Goal: Task Accomplishment & Management: Use online tool/utility

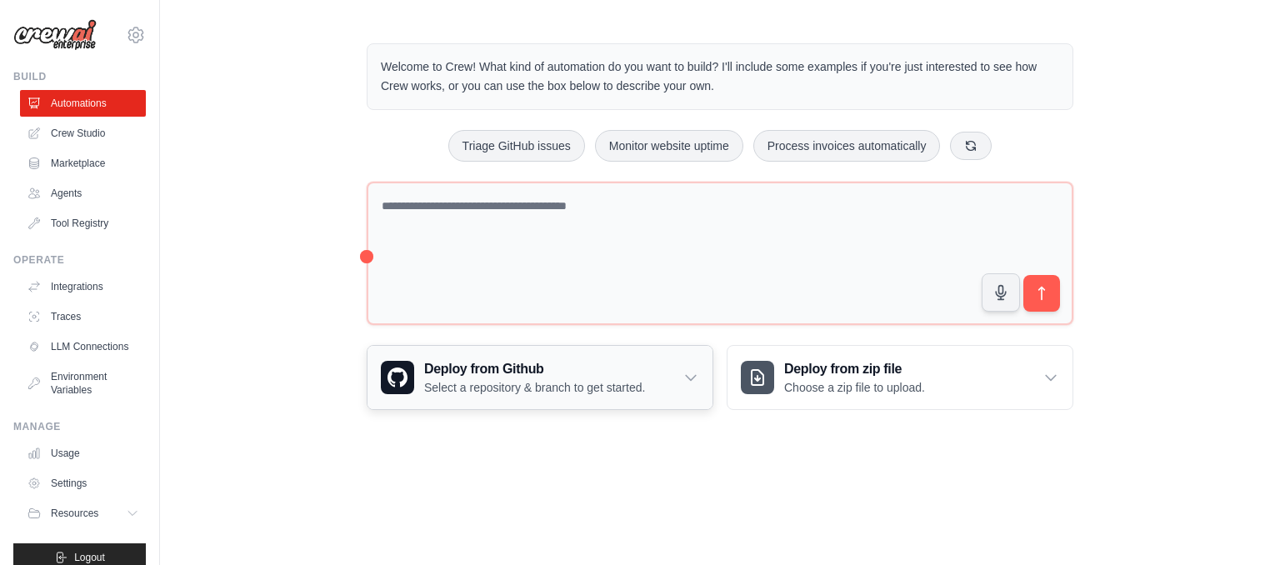
click at [532, 392] on p "Select a repository & branch to get started." at bounding box center [534, 387] width 221 height 17
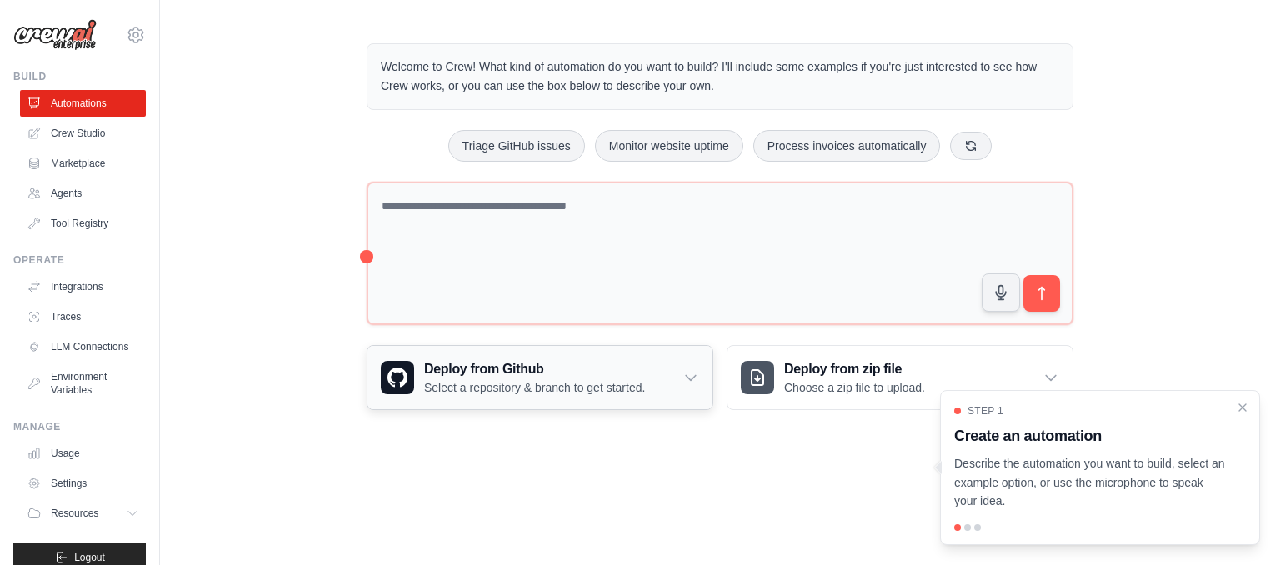
click at [472, 381] on p "Select a repository & branch to get started." at bounding box center [534, 387] width 221 height 17
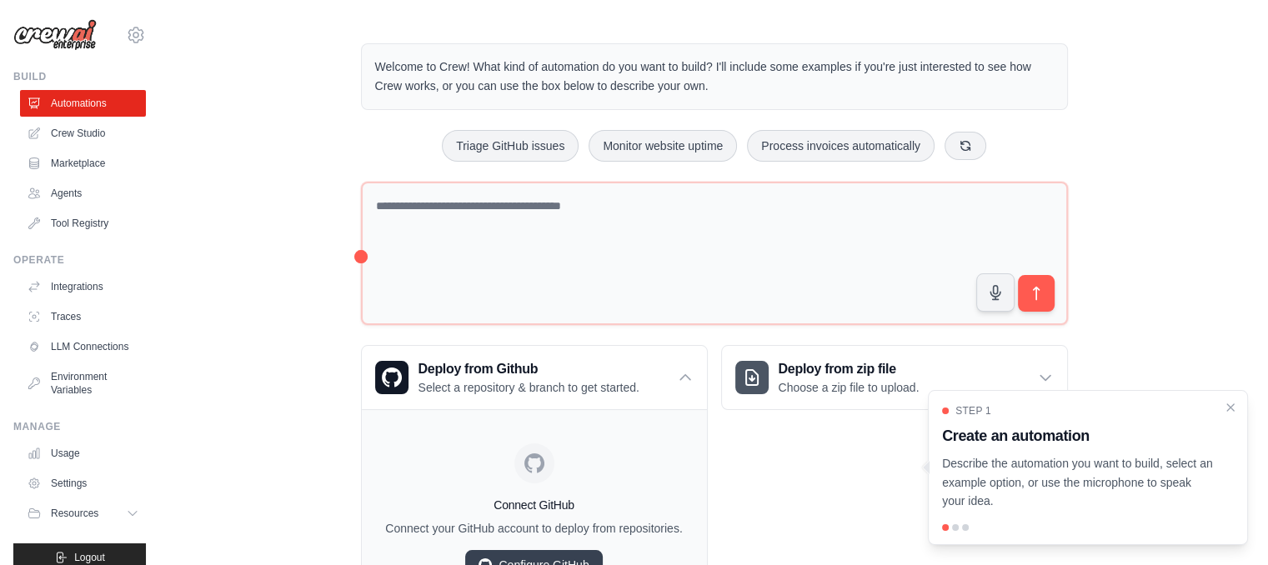
scroll to position [90, 0]
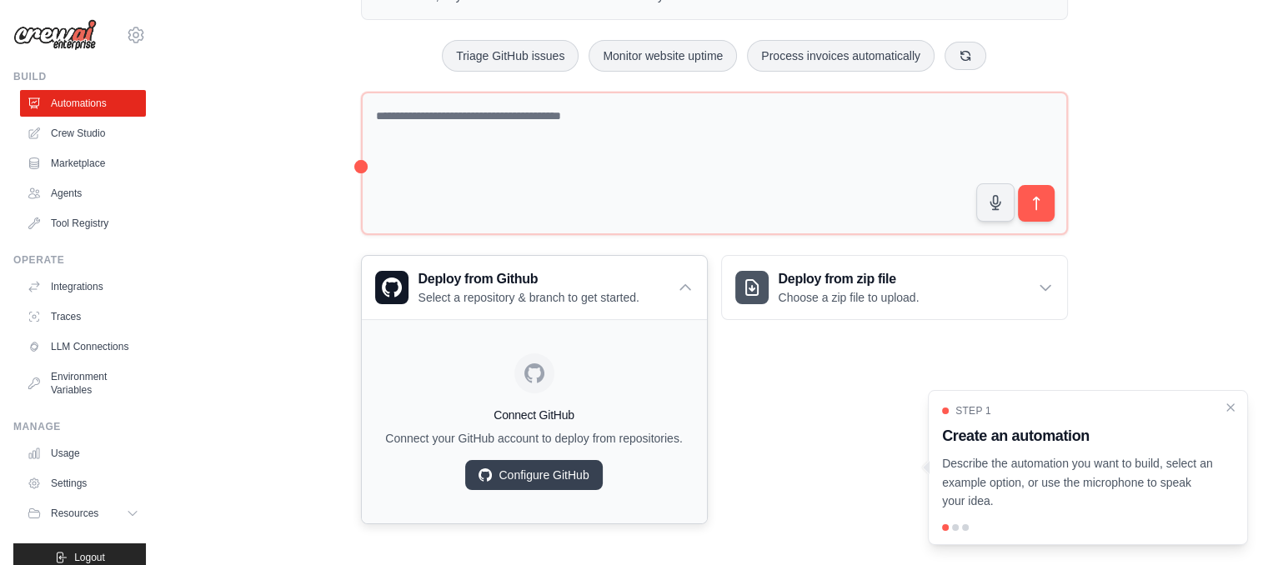
click at [514, 488] on div "Connect GitHub Connect your GitHub account to deploy from repositories. Configu…" at bounding box center [534, 421] width 318 height 177
click at [519, 477] on link "Configure GitHub" at bounding box center [533, 475] width 137 height 30
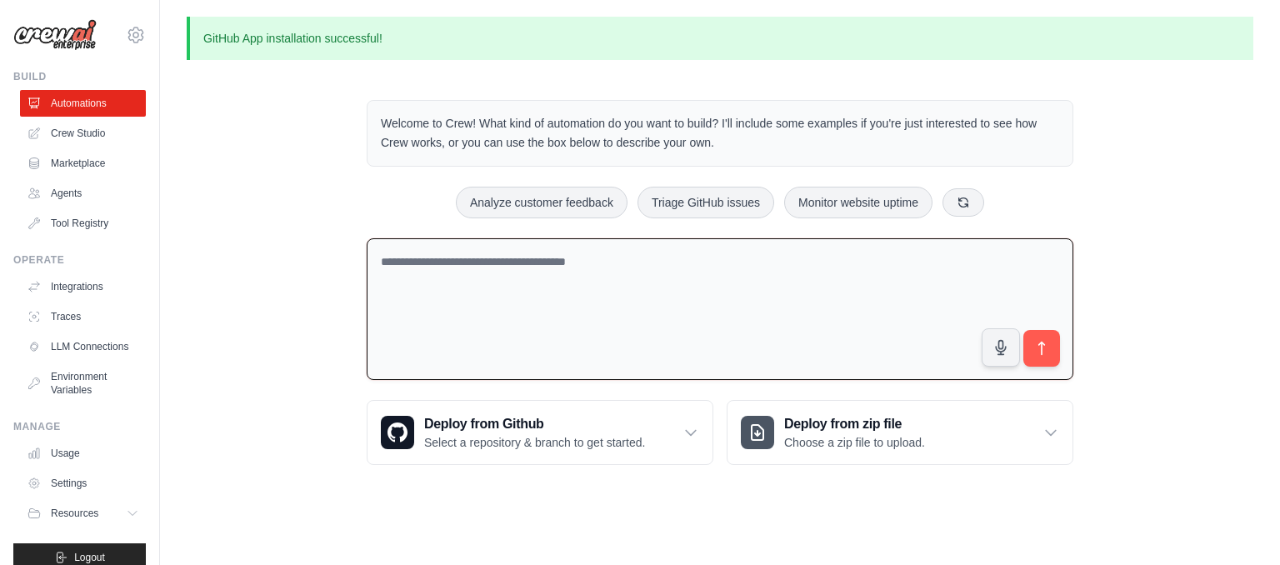
click at [514, 290] on textarea at bounding box center [720, 309] width 707 height 143
click at [664, 275] on textarea at bounding box center [720, 309] width 707 height 143
